Goal: Transaction & Acquisition: Purchase product/service

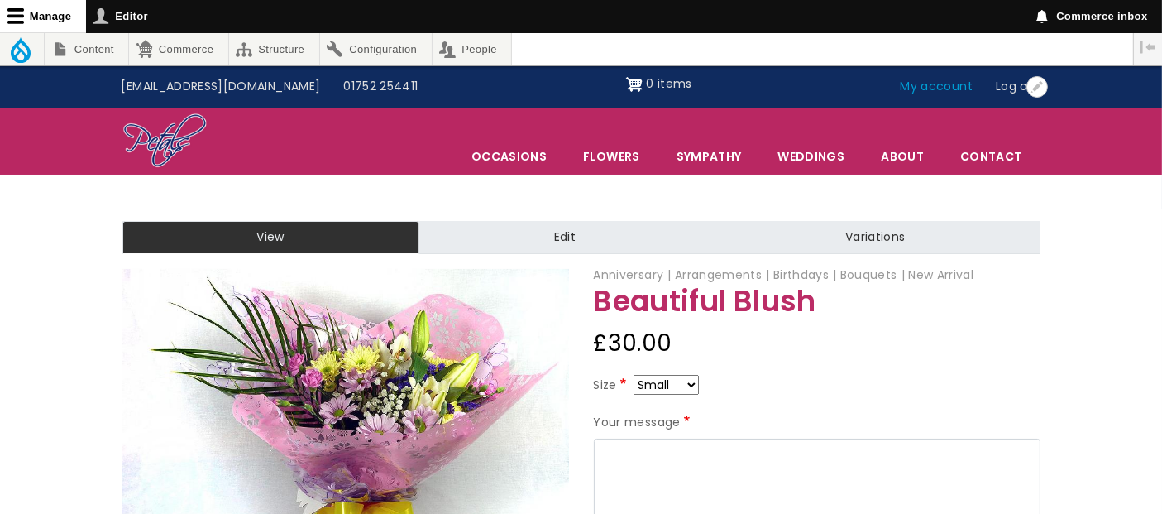
click at [929, 87] on link "My account" at bounding box center [937, 86] width 96 height 31
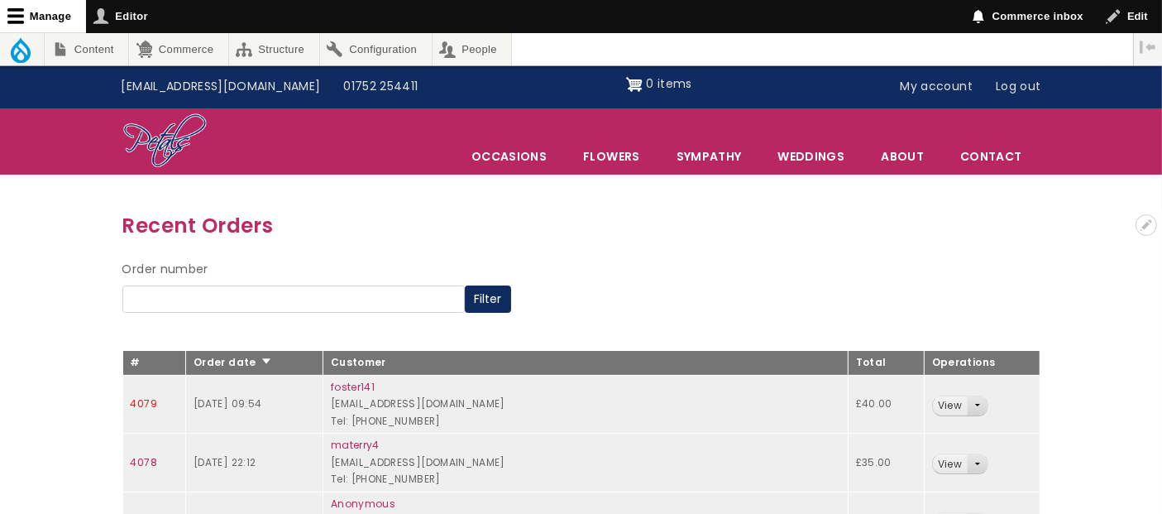
click at [137, 402] on link "4079" at bounding box center [144, 403] width 26 height 14
click at [142, 397] on link "4079" at bounding box center [144, 403] width 26 height 14
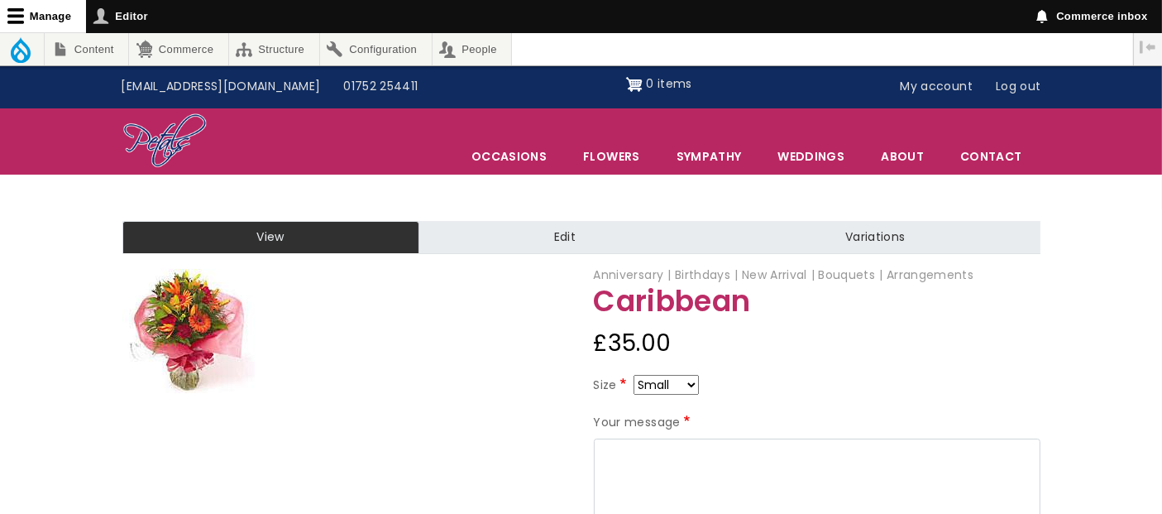
drag, startPoint x: 0, startPoint y: 0, endPoint x: 177, endPoint y: 324, distance: 369.5
click at [177, 324] on img at bounding box center [188, 331] width 132 height 124
